Goal: Entertainment & Leisure: Consume media (video, audio)

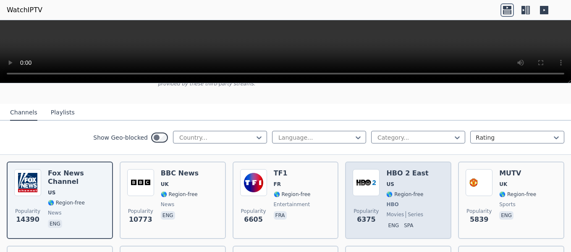
scroll to position [84, 0]
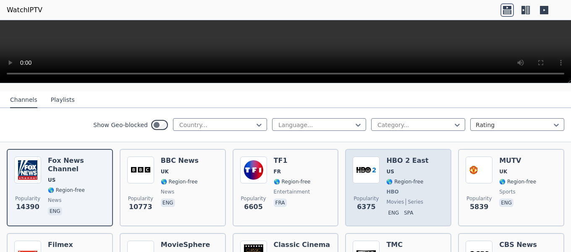
click at [431, 186] on div "Popularity 6375 HBO 2 East US 🌎 Region-free HBO movies series eng spa" at bounding box center [398, 187] width 91 height 62
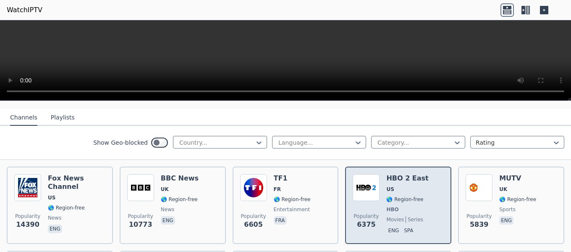
click at [406, 226] on p "spa" at bounding box center [408, 230] width 13 height 8
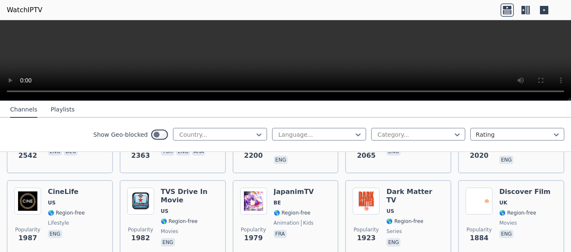
scroll to position [420, 0]
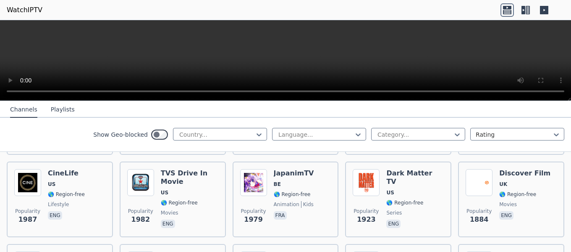
click at [179, 37] on video at bounding box center [285, 60] width 571 height 81
click at [366, 52] on video at bounding box center [285, 60] width 571 height 81
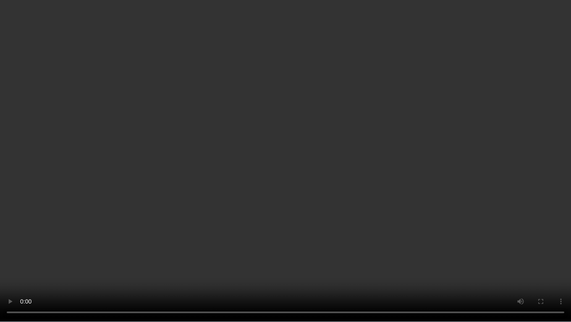
drag, startPoint x: 270, startPoint y: 216, endPoint x: 232, endPoint y: 110, distance: 113.0
click at [232, 110] on video at bounding box center [285, 161] width 571 height 322
click at [547, 241] on video at bounding box center [285, 161] width 571 height 322
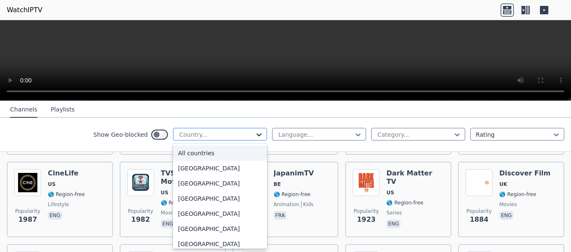
click at [255, 133] on icon at bounding box center [259, 134] width 8 height 8
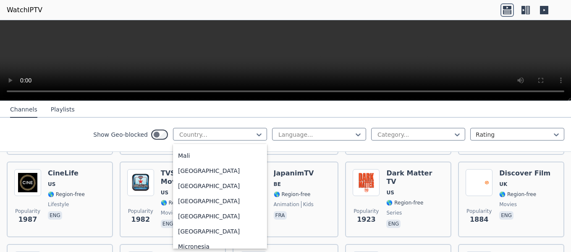
scroll to position [1812, 0]
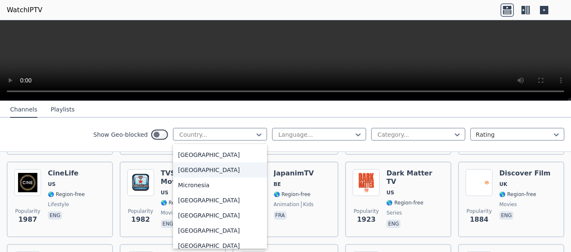
click at [206, 177] on div "[GEOGRAPHIC_DATA]" at bounding box center [220, 169] width 94 height 15
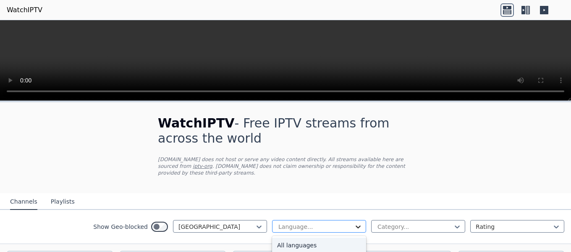
click at [355, 222] on icon at bounding box center [358, 226] width 8 height 8
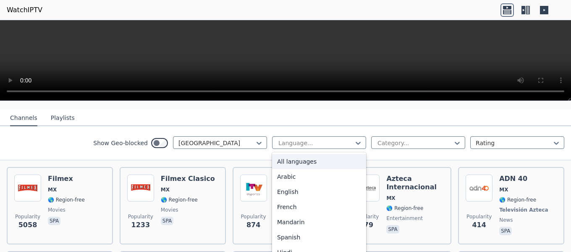
scroll to position [84, 0]
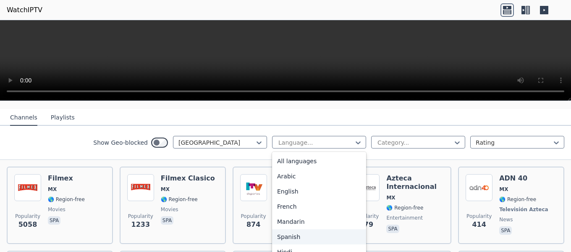
click at [295, 229] on div "Spanish" at bounding box center [319, 236] width 94 height 15
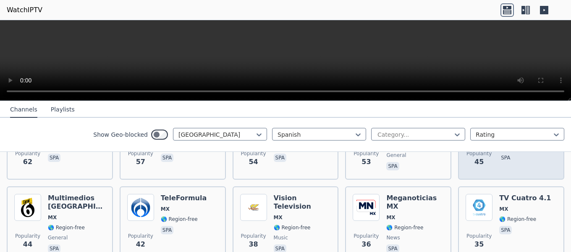
scroll to position [504, 0]
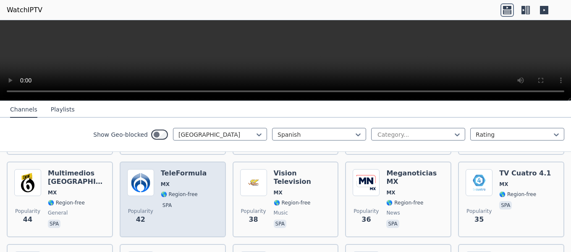
click at [190, 212] on div "TeleFormula MX 🌎 Region-free spa" at bounding box center [184, 199] width 46 height 60
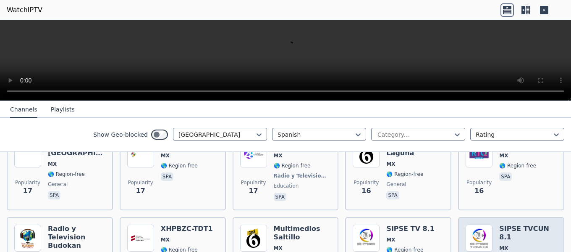
scroll to position [1092, 0]
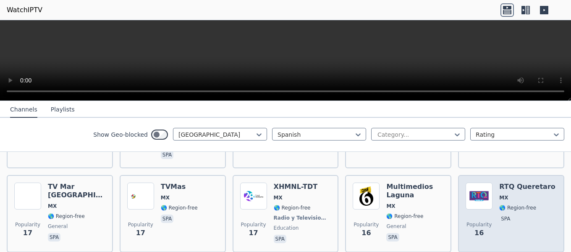
click at [522, 190] on div "RTQ Queretaro MX 🌎 Region-free spa" at bounding box center [527, 213] width 56 height 62
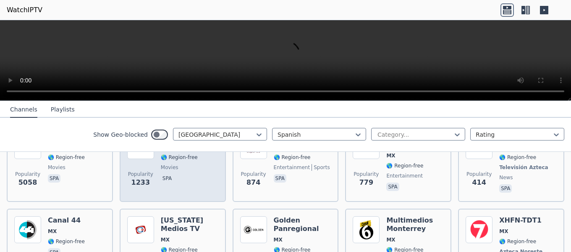
scroll to position [84, 0]
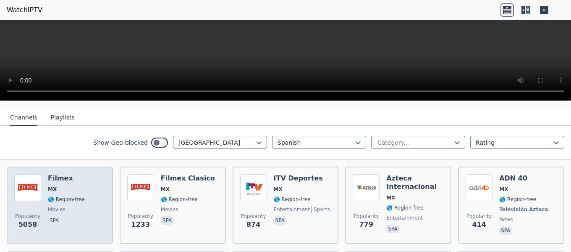
click at [92, 210] on div "Popularity 5058 Filmex MX 🌎 Region-free movies spa" at bounding box center [59, 205] width 91 height 62
